Goal: Communication & Community: Answer question/provide support

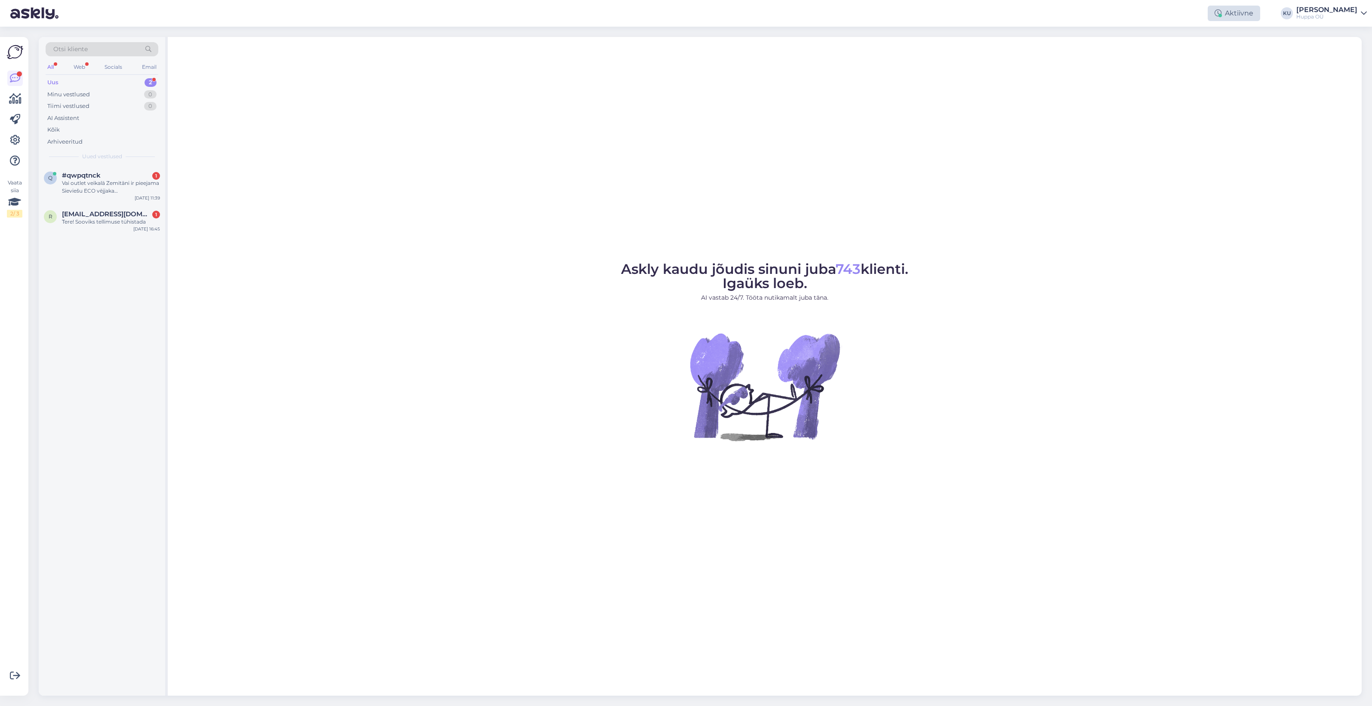
click at [1241, 13] on div "Aktiivne" at bounding box center [1234, 13] width 52 height 15
click at [1201, 53] on button "15 minutit" at bounding box center [1182, 52] width 37 height 9
click at [105, 185] on div "Vai outlet veikalā Zemitāni ir pieejama Sieviešu ECO vējjaka [PERSON_NAME] (300…" at bounding box center [111, 186] width 98 height 15
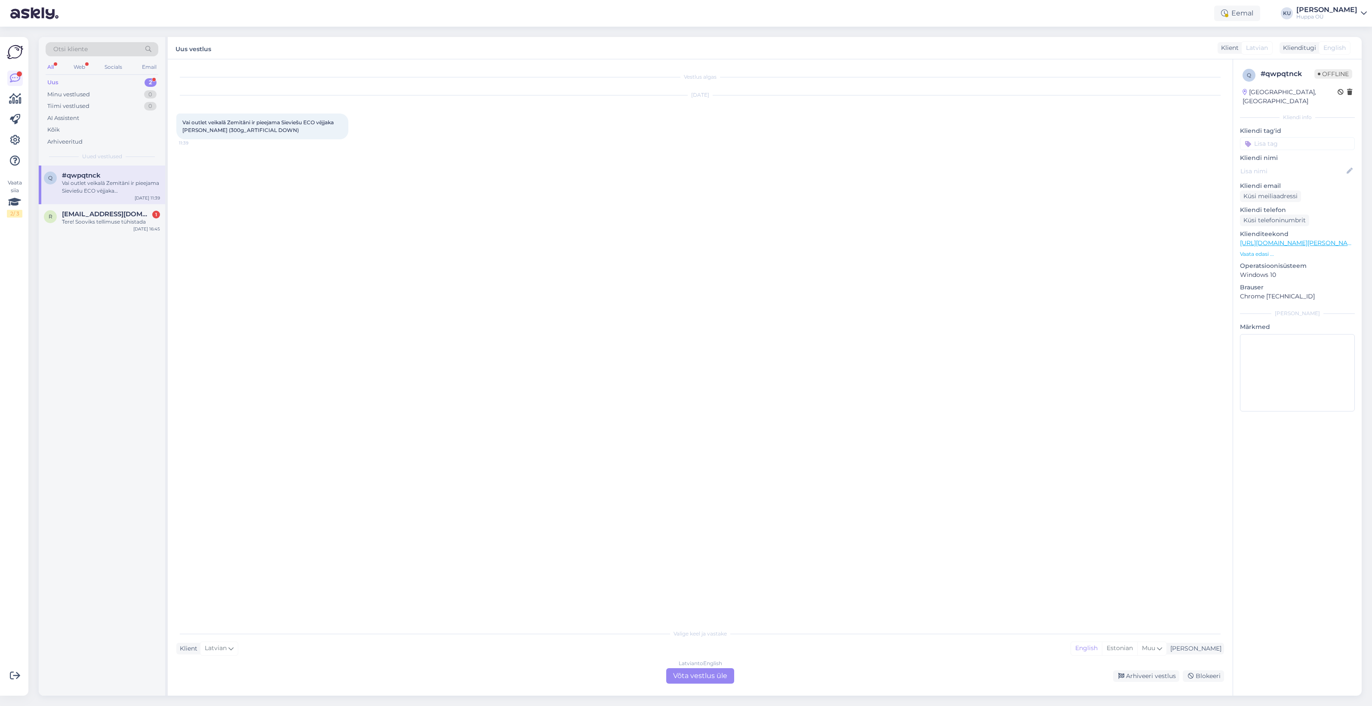
click at [691, 672] on div "Latvian to English Võta vestlus üle" at bounding box center [700, 675] width 68 height 15
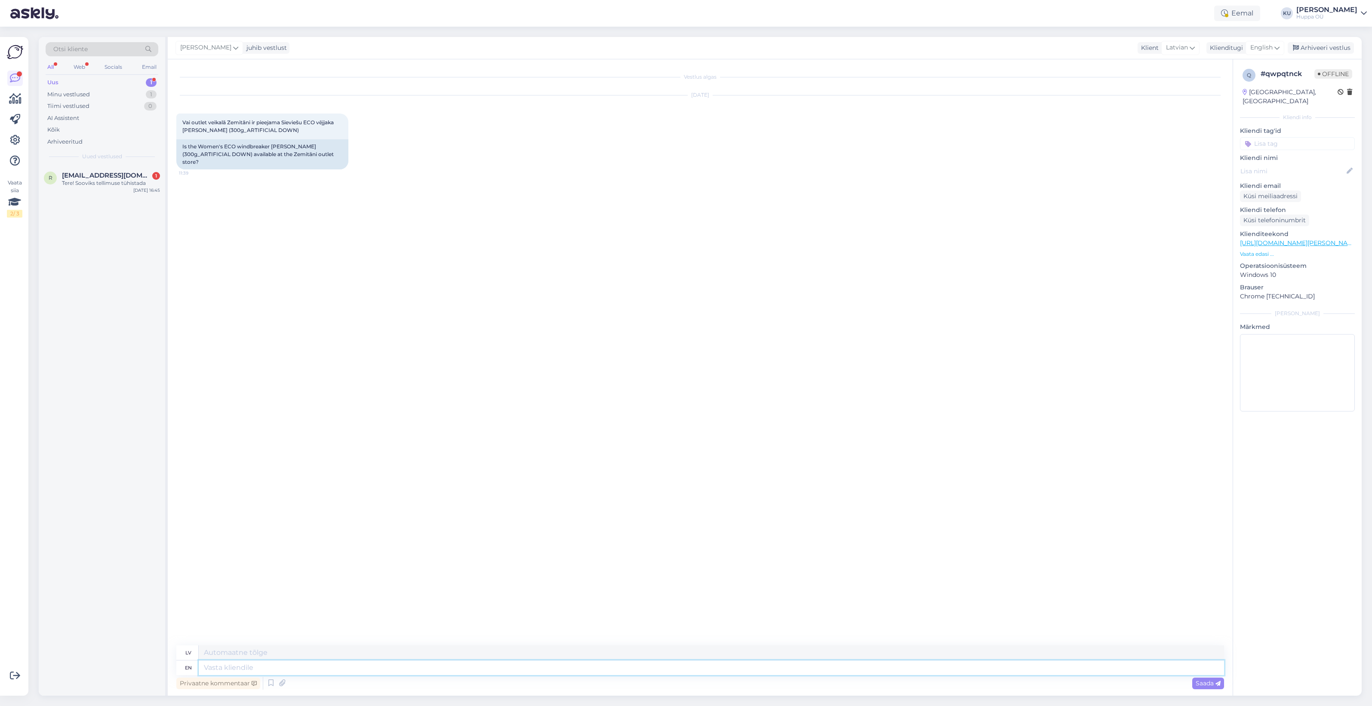
click at [246, 669] on textarea at bounding box center [711, 668] width 1025 height 15
type textarea "HI"
type textarea "Sveiki"
type textarea "Hi!"
type textarea "Sveiki!"
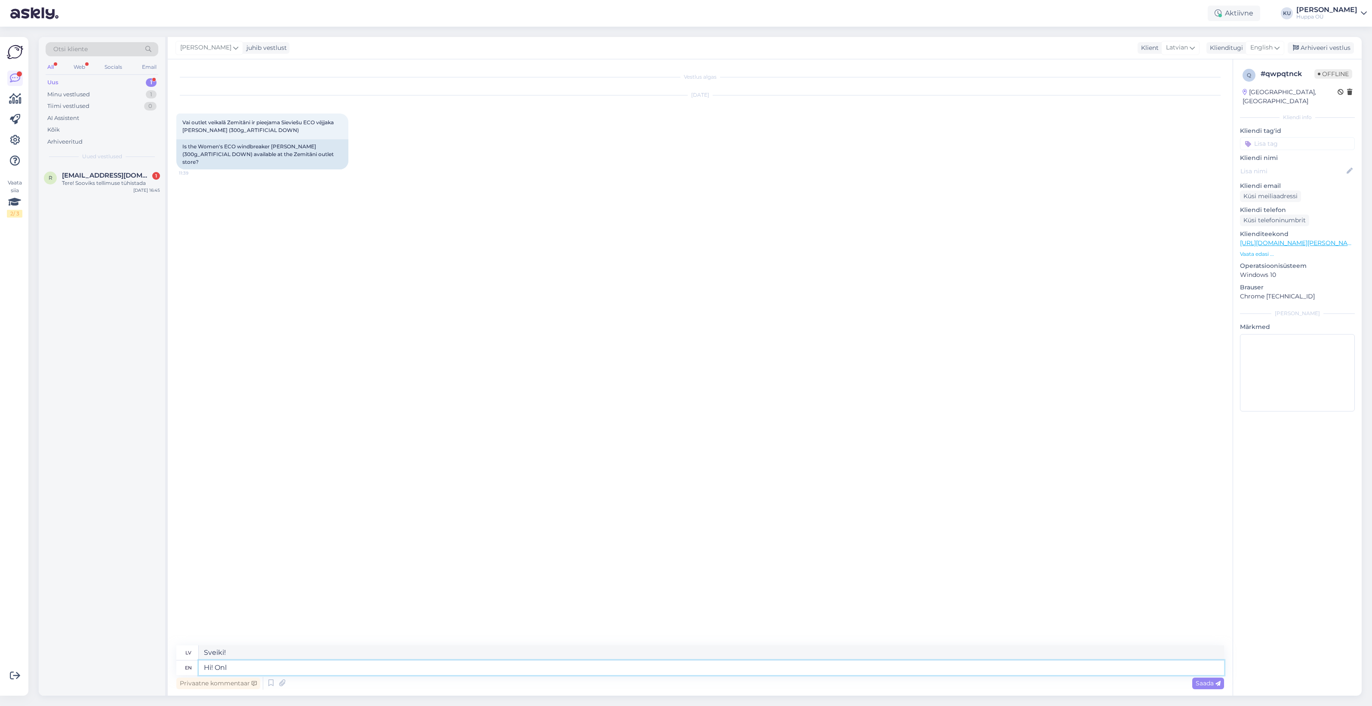
type textarea "Hi! Only"
type textarea "Sveiki! Tikai"
type textarea "Hi! Only one"
type textarea "Sveiki! Tikai [PERSON_NAME]"
type textarea "Hi! Only one XS, t"
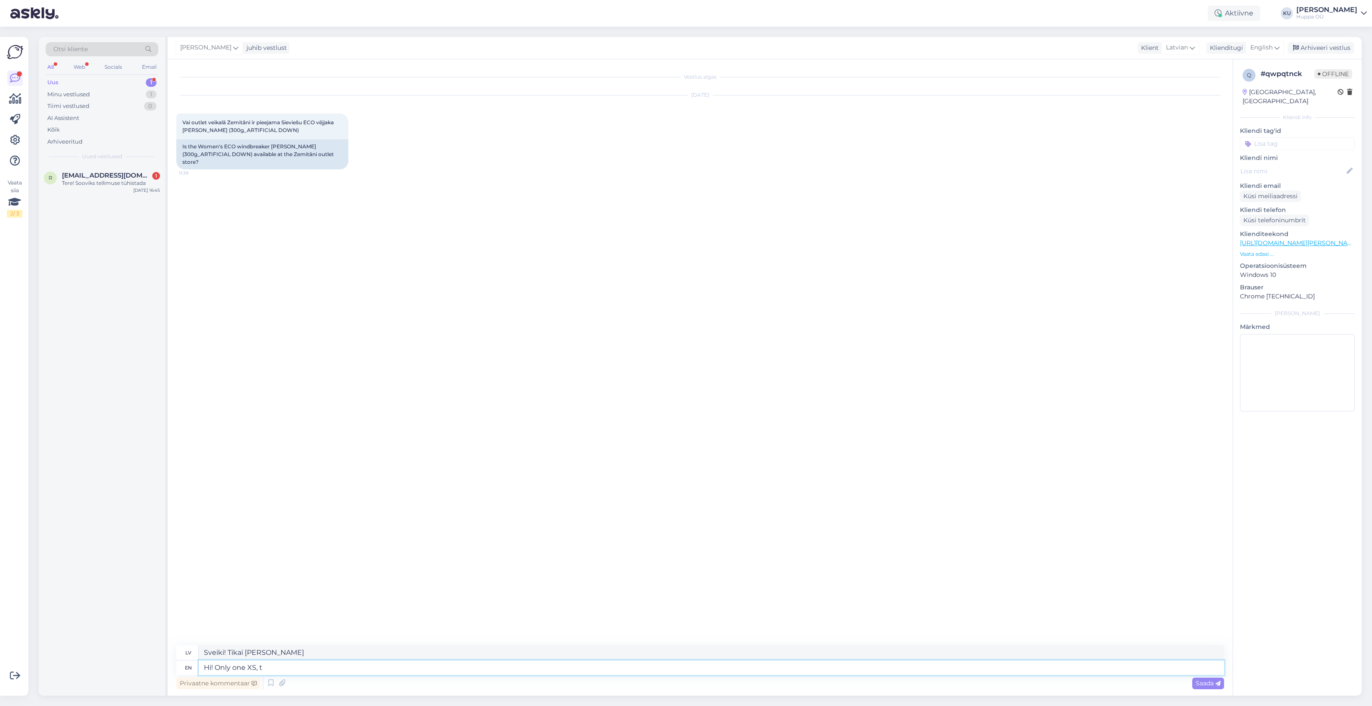
type textarea "Sveiki! Tikai [PERSON_NAME] XS."
type textarea "Hi! Only one XS, this"
type textarea "Sveiki! Tikai [PERSON_NAME] XS, šis"
type textarea "Hi! Only one XS, this colour:"
type textarea "Sveiki! Tikai [PERSON_NAME] XS izmērs, [PERSON_NAME]:"
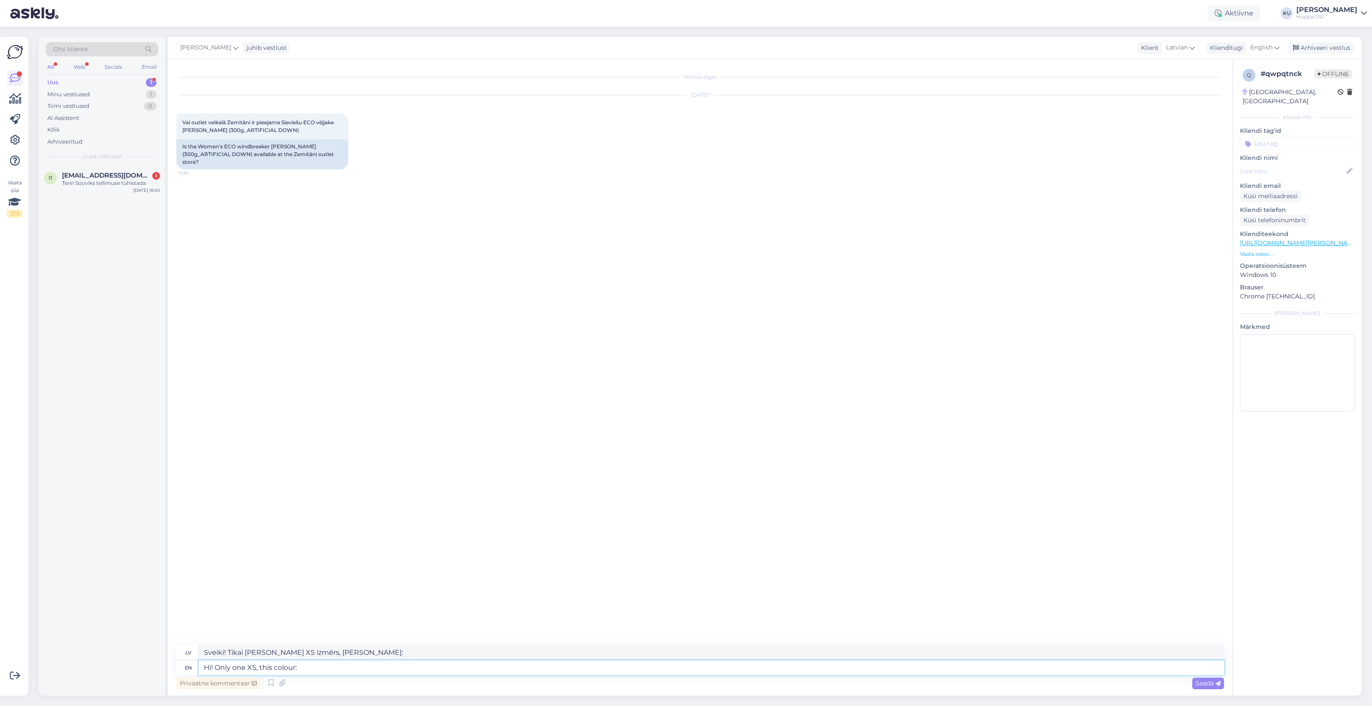
click at [346, 671] on textarea "Hi! Only one XS, this colour:" at bounding box center [711, 668] width 1025 height 15
paste textarea "[URL][DOMAIN_NAME][PERSON_NAME]"
type textarea "Hi! Only one XS, this colour: [URL][DOMAIN_NAME][PERSON_NAME]"
type textarea "Sveiki! Tikai [PERSON_NAME] XS izmērs, šajā krāsā: [URL][DOMAIN_NAME][PERSON_NA…"
type textarea "Hi! Only one XS, this colour: [URL][DOMAIN_NAME][PERSON_NAME]"
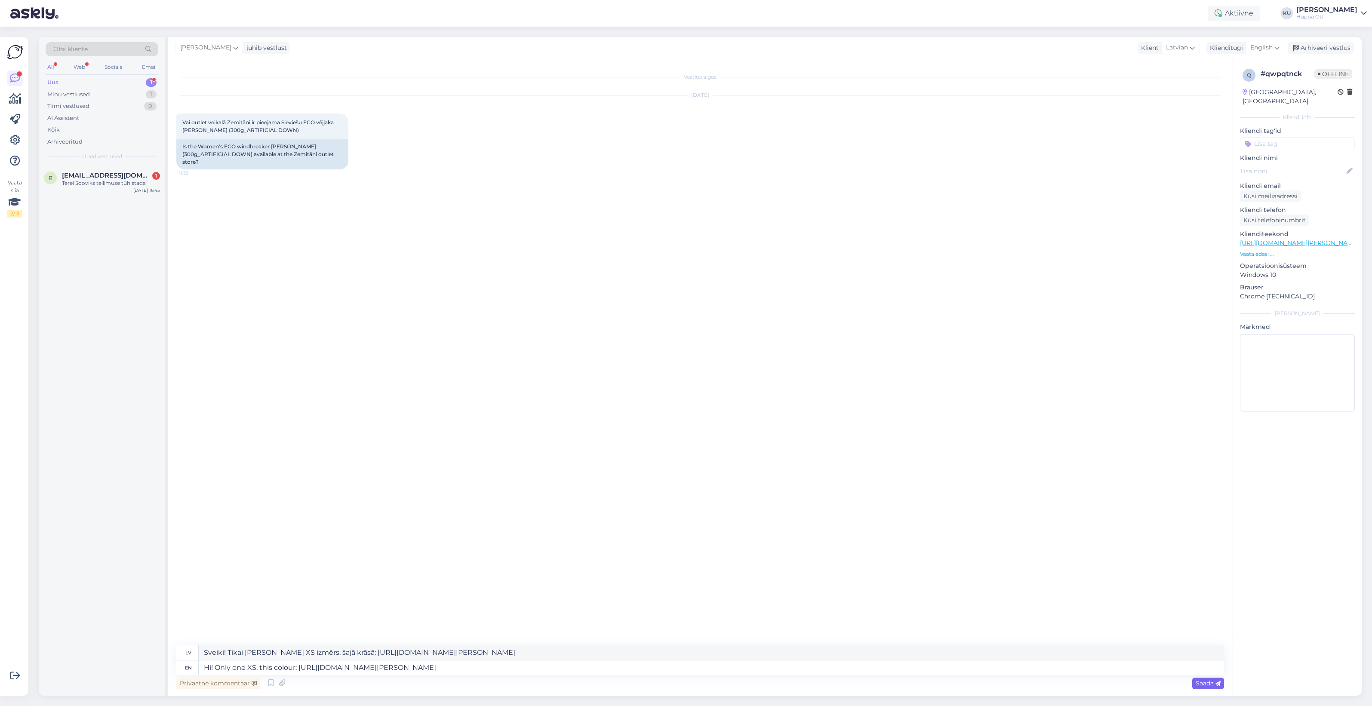
click at [1219, 684] on icon at bounding box center [1218, 683] width 5 height 5
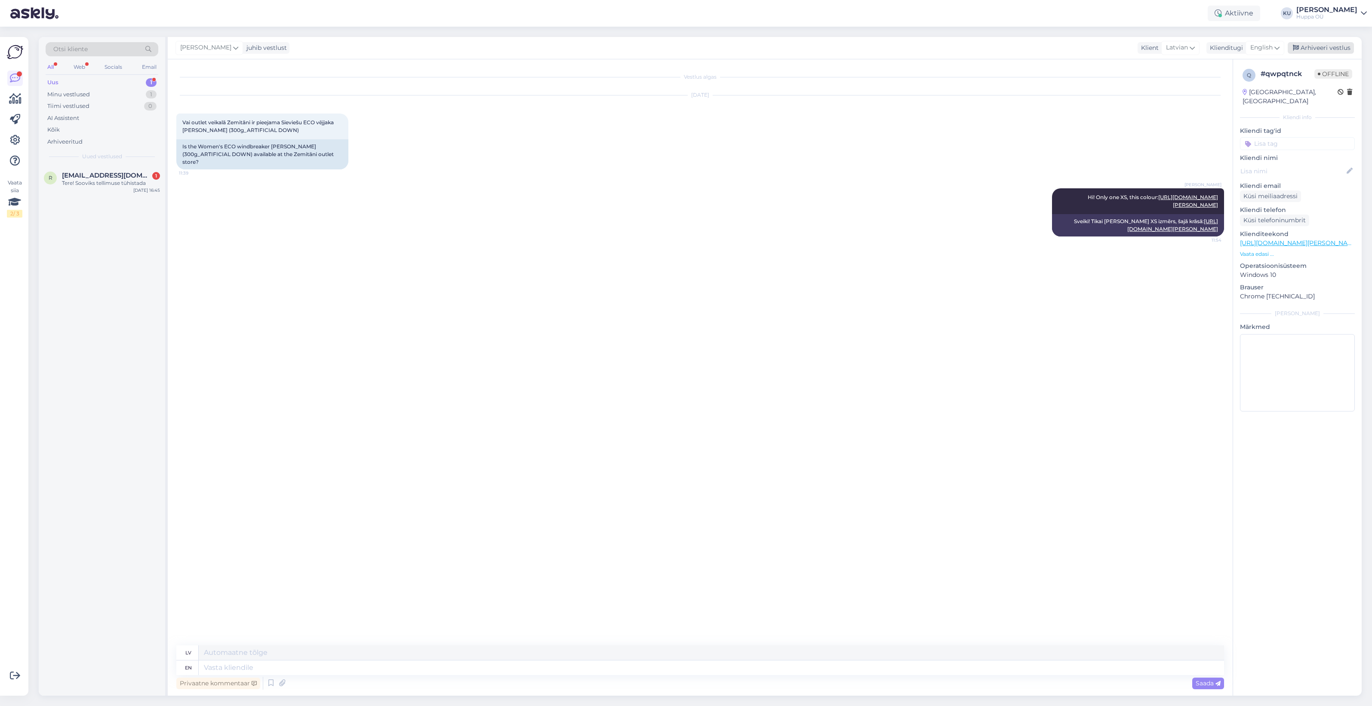
click at [1319, 48] on div "Arhiveeri vestlus" at bounding box center [1321, 48] width 66 height 12
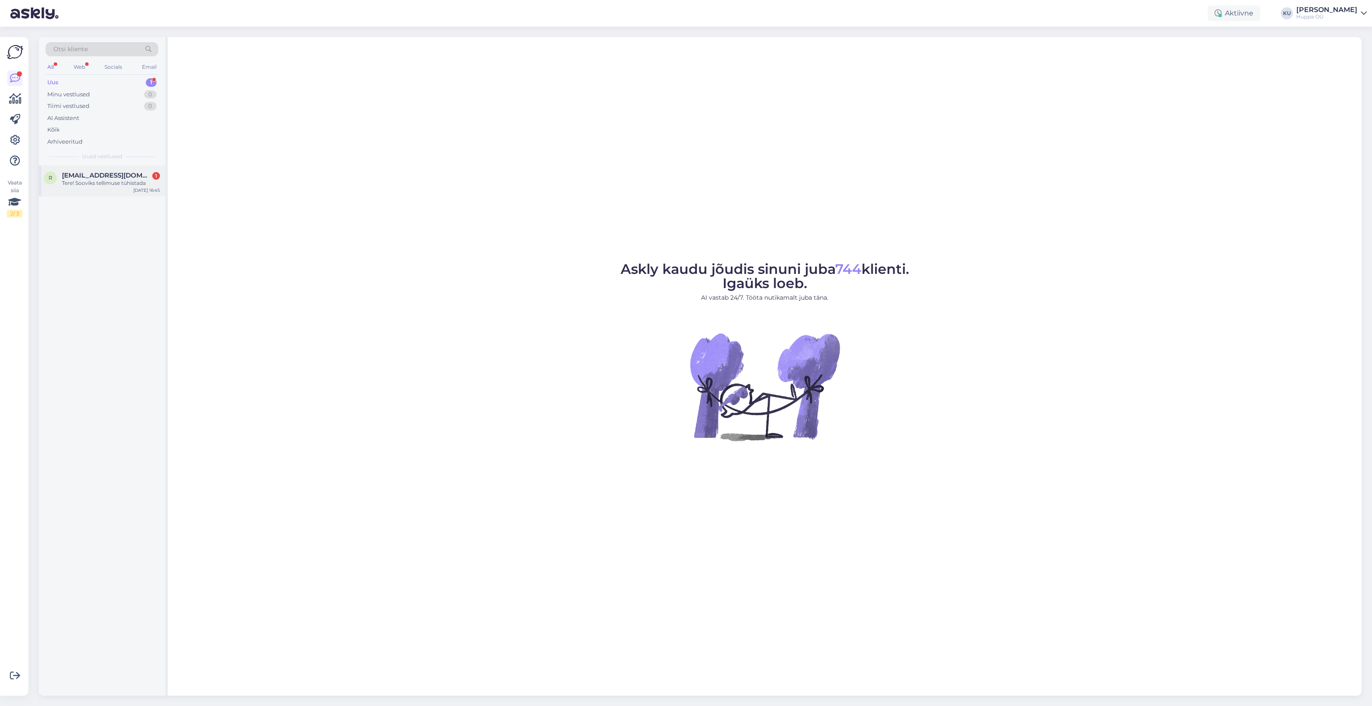
click at [110, 183] on div "Tere! Sooviks tellimuse tühistada" at bounding box center [111, 183] width 98 height 8
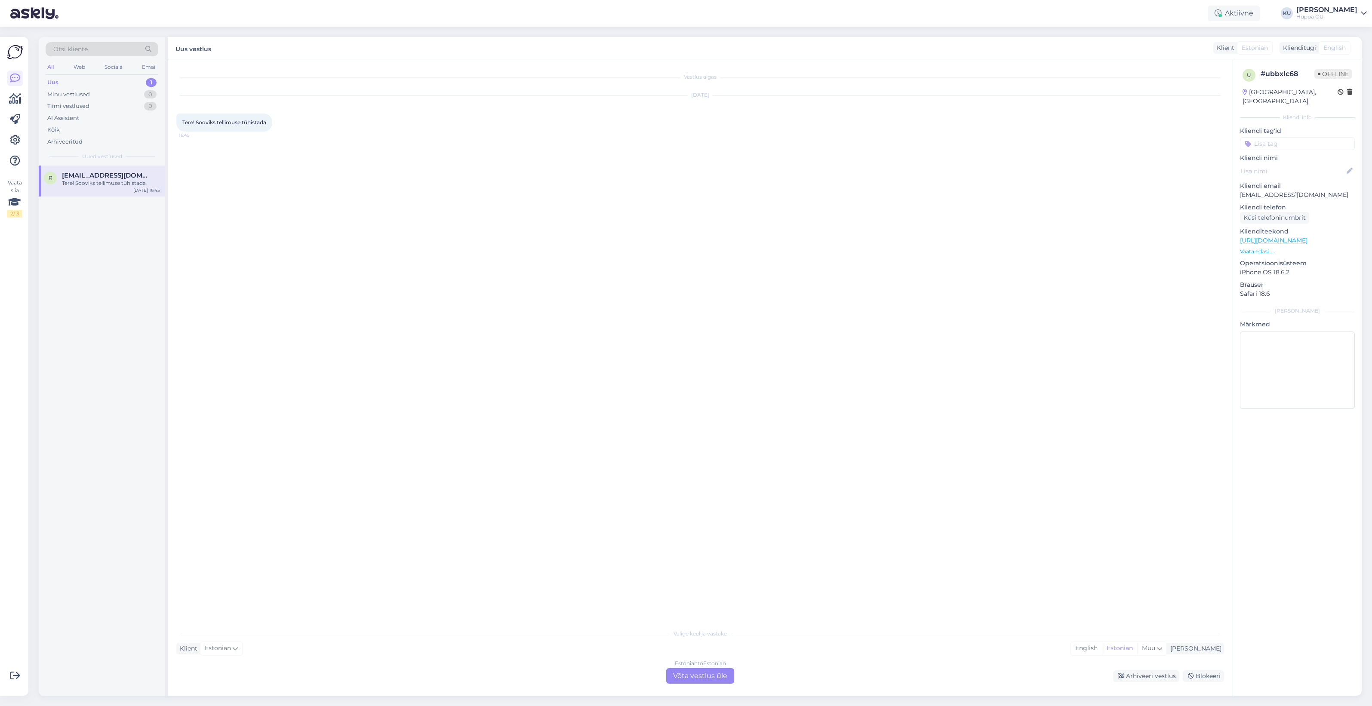
click at [715, 671] on div "Estonian to Estonian Võta vestlus üle" at bounding box center [700, 675] width 68 height 15
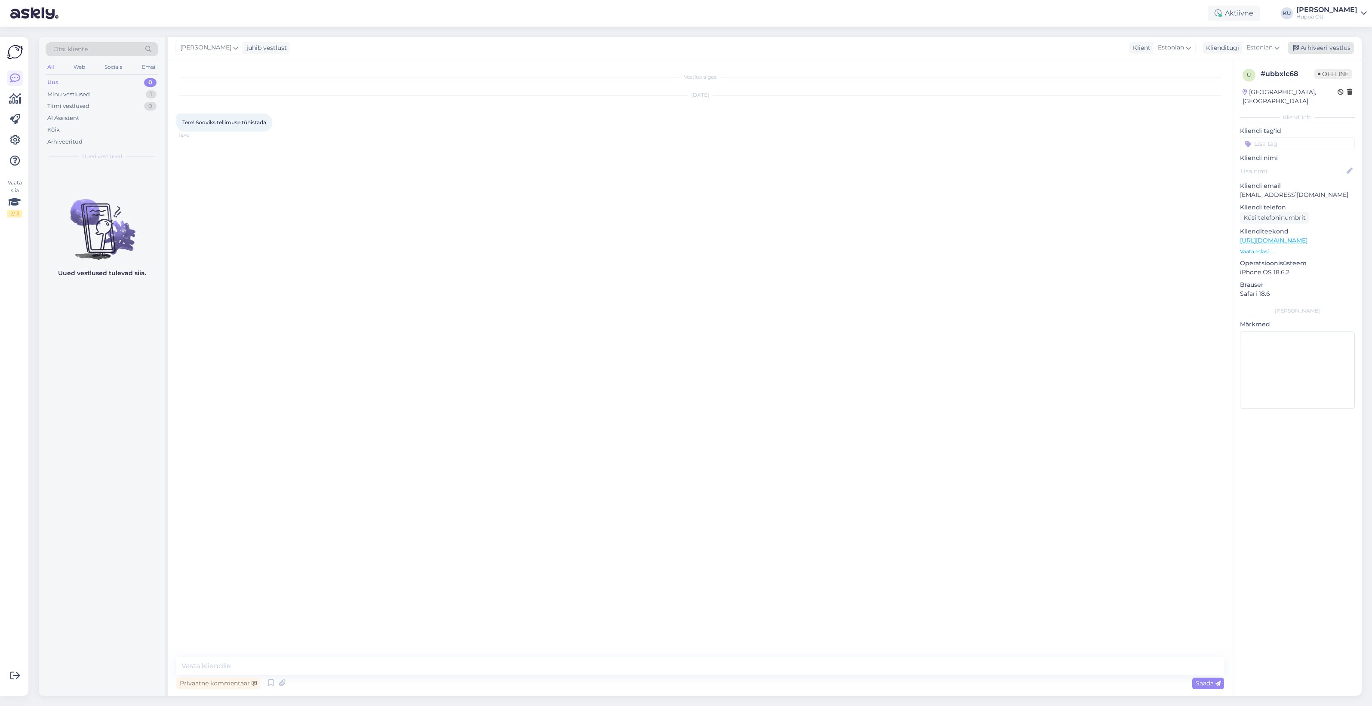
click at [1324, 49] on div "Arhiveeri vestlus" at bounding box center [1321, 48] width 66 height 12
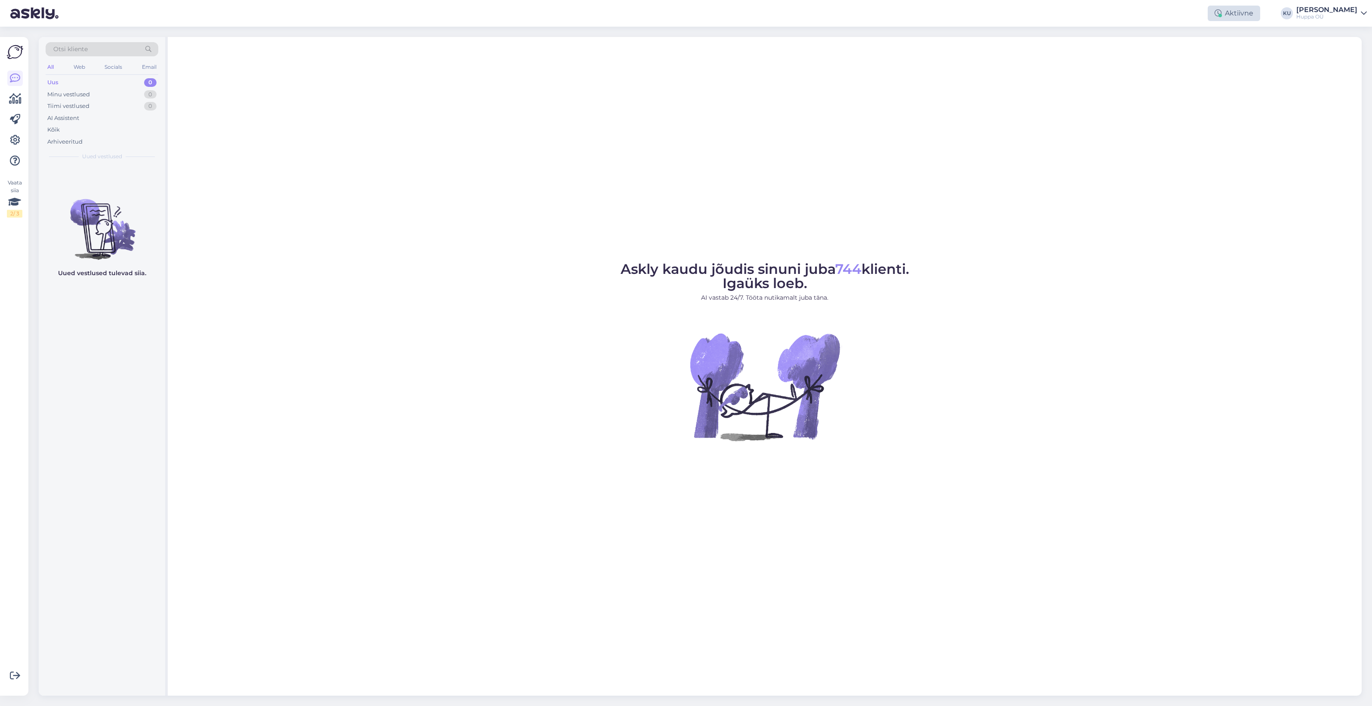
click at [1230, 9] on div "Aktiivne" at bounding box center [1234, 13] width 52 height 15
click at [1233, 53] on button "30 minutit" at bounding box center [1234, 52] width 39 height 9
